Goal: Information Seeking & Learning: Learn about a topic

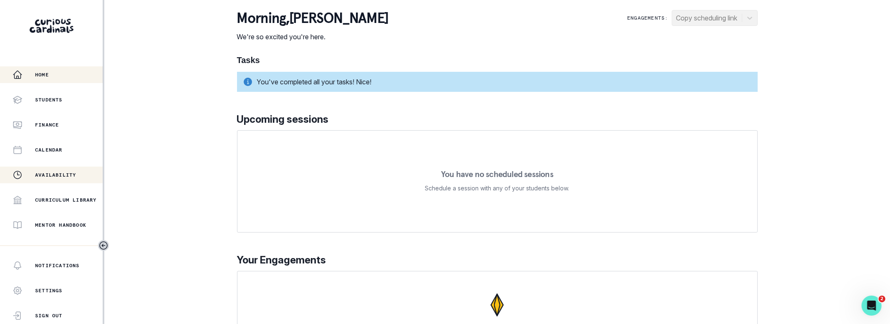
scroll to position [113, 0]
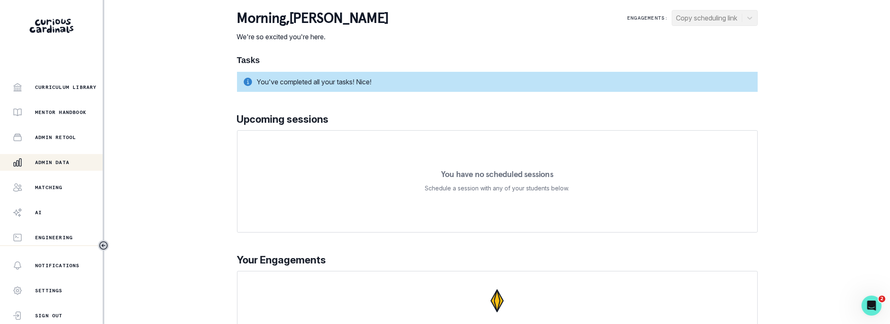
click at [65, 165] on p "Admin Data" at bounding box center [52, 162] width 34 height 7
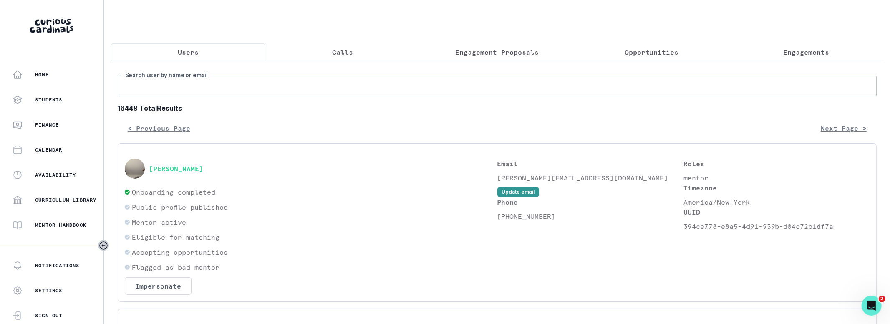
click at [362, 82] on input "Search user by name or email" at bounding box center [497, 86] width 759 height 21
type input "[PERSON_NAME]"
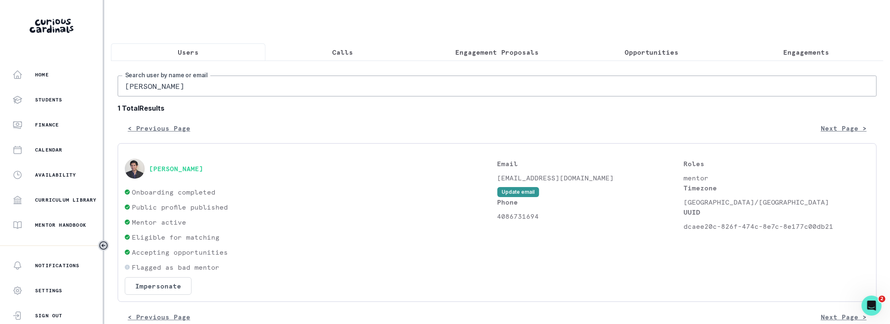
scroll to position [16, 0]
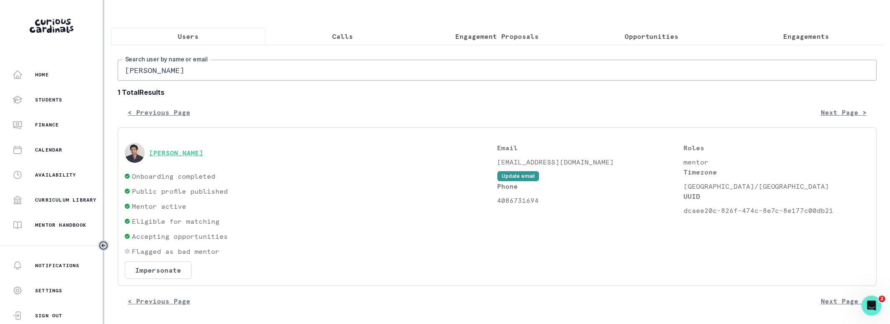
click at [197, 149] on button "[PERSON_NAME]" at bounding box center [176, 153] width 54 height 8
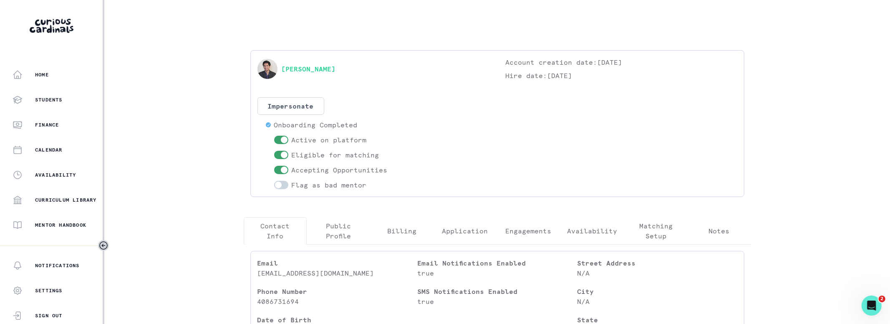
drag, startPoint x: 526, startPoint y: 227, endPoint x: 516, endPoint y: 225, distance: 9.7
click at [526, 227] on p "Engagements" at bounding box center [529, 231] width 46 height 10
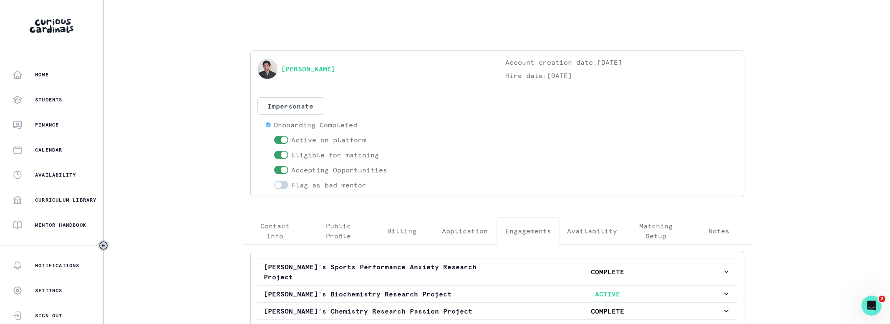
scroll to position [97, 0]
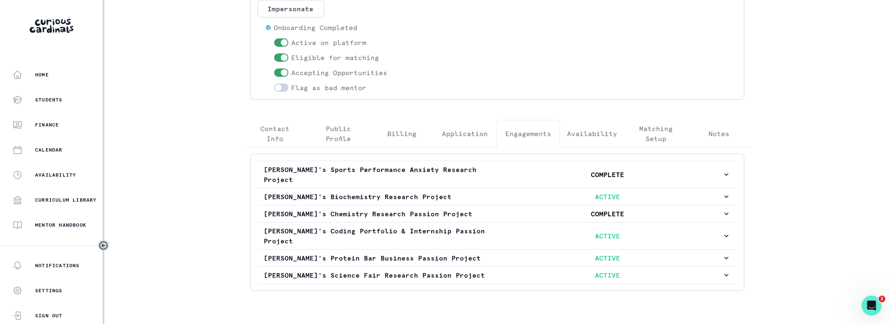
click at [638, 131] on p "Matching Setup" at bounding box center [656, 134] width 49 height 20
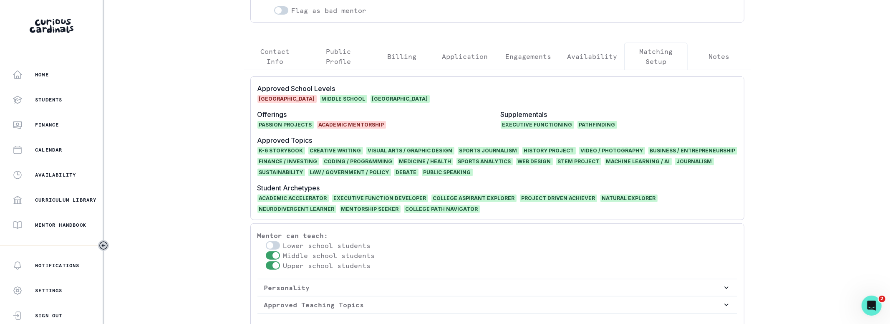
scroll to position [251, 0]
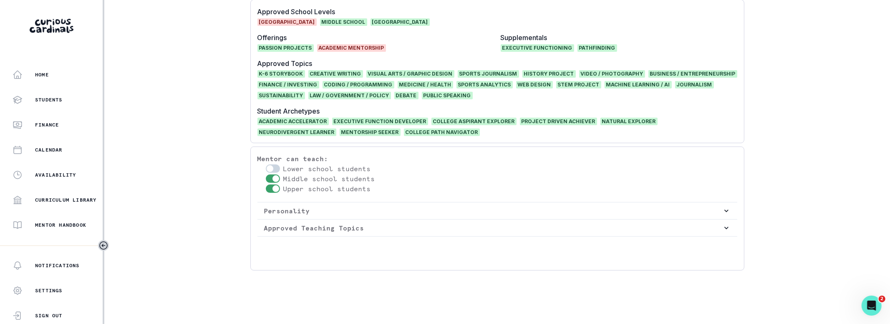
click at [367, 231] on button "Approved Teaching Topics" at bounding box center [498, 228] width 480 height 17
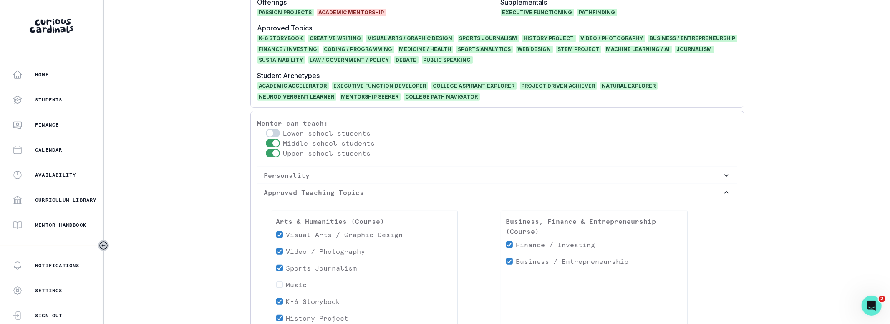
scroll to position [207, 0]
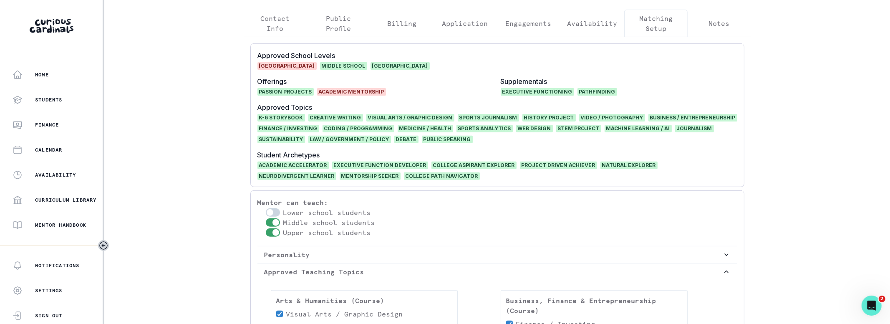
click at [233, 184] on main "[PERSON_NAME] Account creation date: [DATE] Hire date: [DATE] Impersonate Confi…" at bounding box center [497, 162] width 534 height 324
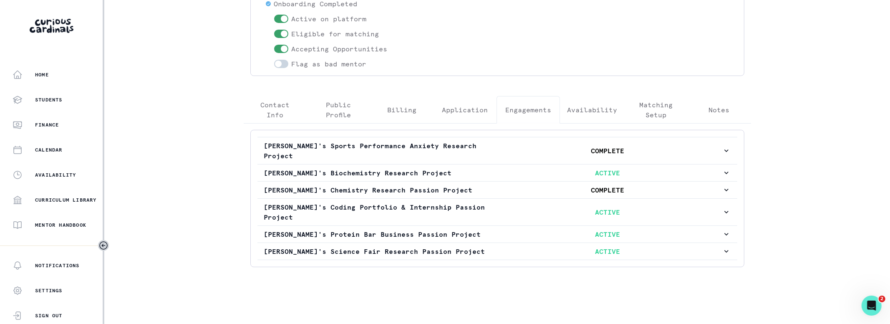
click at [506, 28] on div "[PERSON_NAME] Account creation date: [DATE] Hire date: [DATE] Impersonate Confi…" at bounding box center [497, 101] width 521 height 345
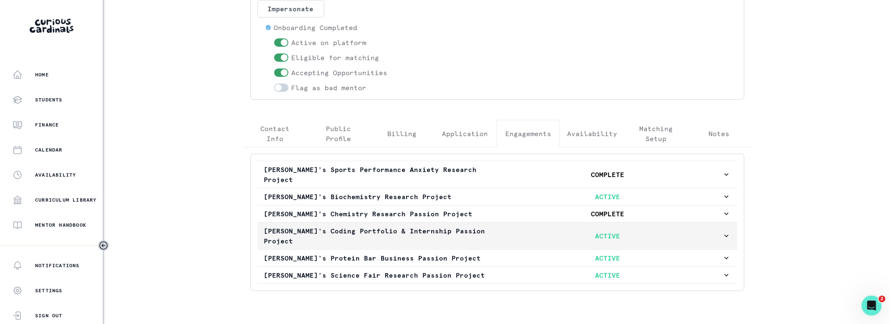
click at [340, 226] on p "[PERSON_NAME]'s Coding Portfolio & Internship Passion Project" at bounding box center [378, 236] width 229 height 20
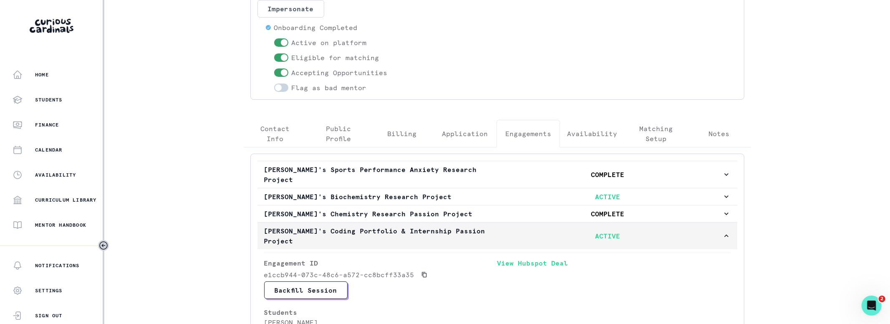
click at [340, 226] on p "[PERSON_NAME]'s Coding Portfolio & Internship Passion Project" at bounding box center [378, 236] width 229 height 20
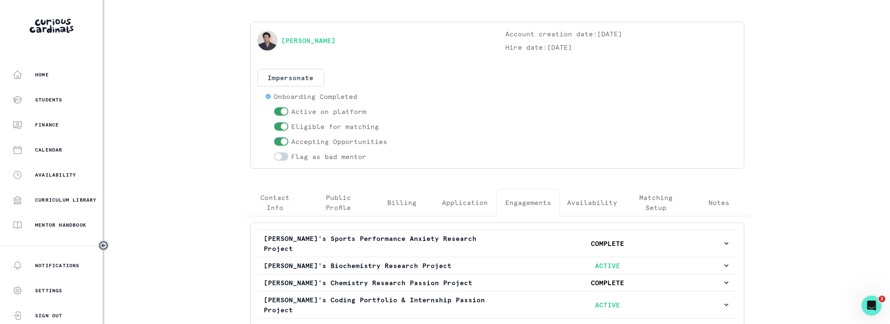
scroll to position [0, 0]
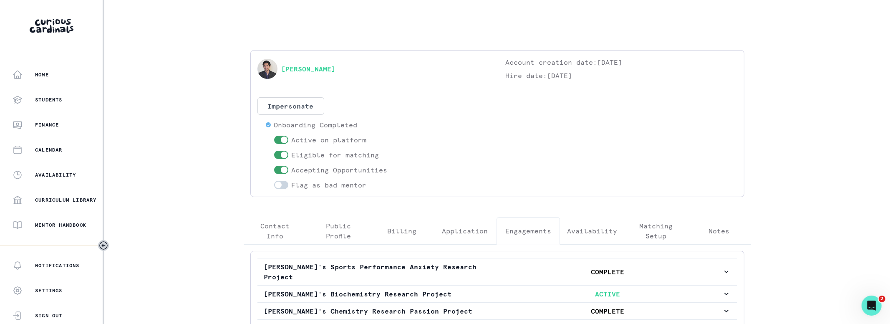
drag, startPoint x: 390, startPoint y: 69, endPoint x: 334, endPoint y: 61, distance: 56.9
click at [275, 71] on div "[PERSON_NAME]" at bounding box center [374, 68] width 232 height 23
copy div "[PERSON_NAME]"
